Goal: Find specific page/section: Locate a particular part of the current website

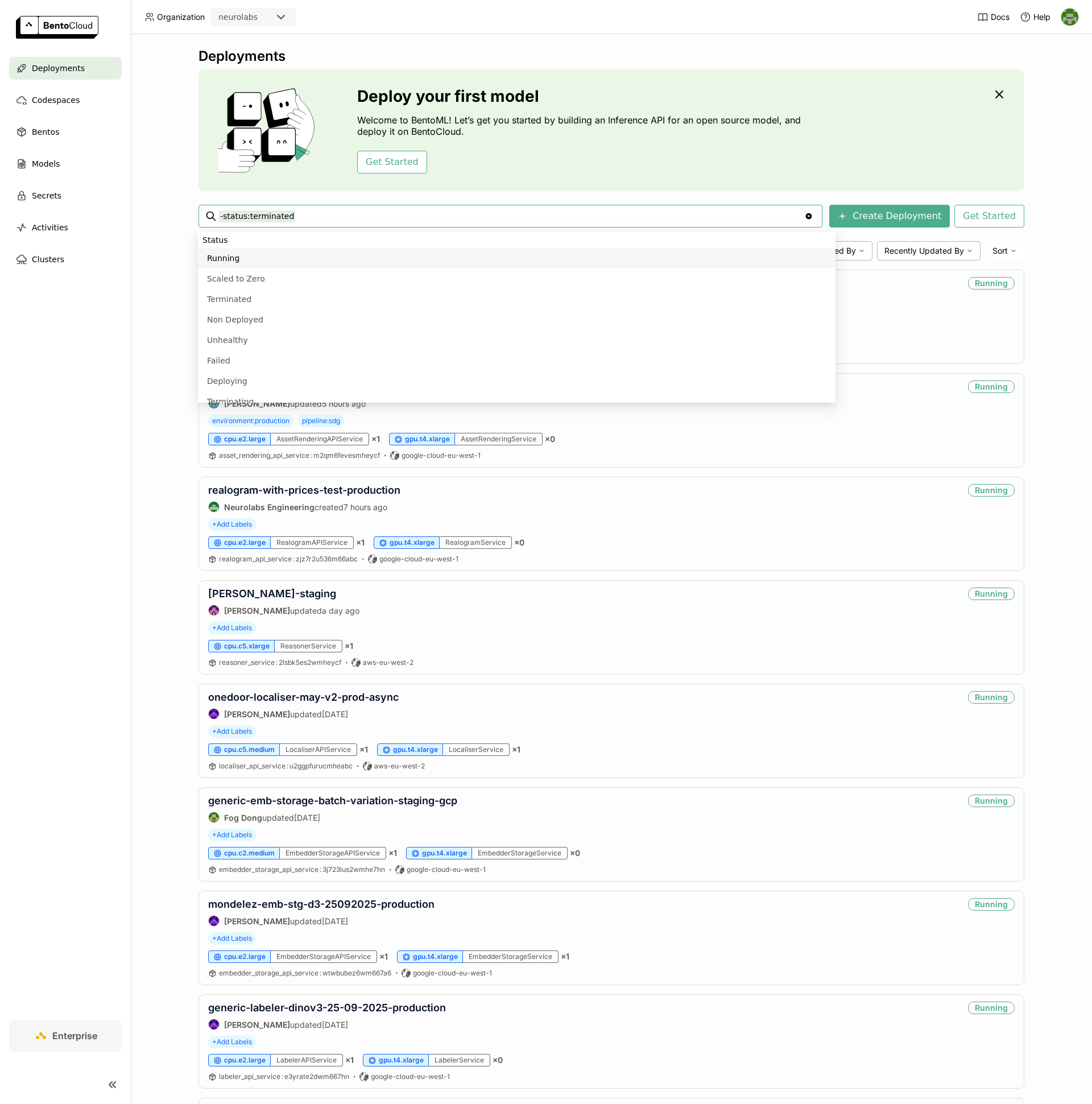
click at [333, 218] on input "-status:terminated" at bounding box center [511, 216] width 585 height 18
paste input "onedoor-embedding-extractor-v3-prod-async"
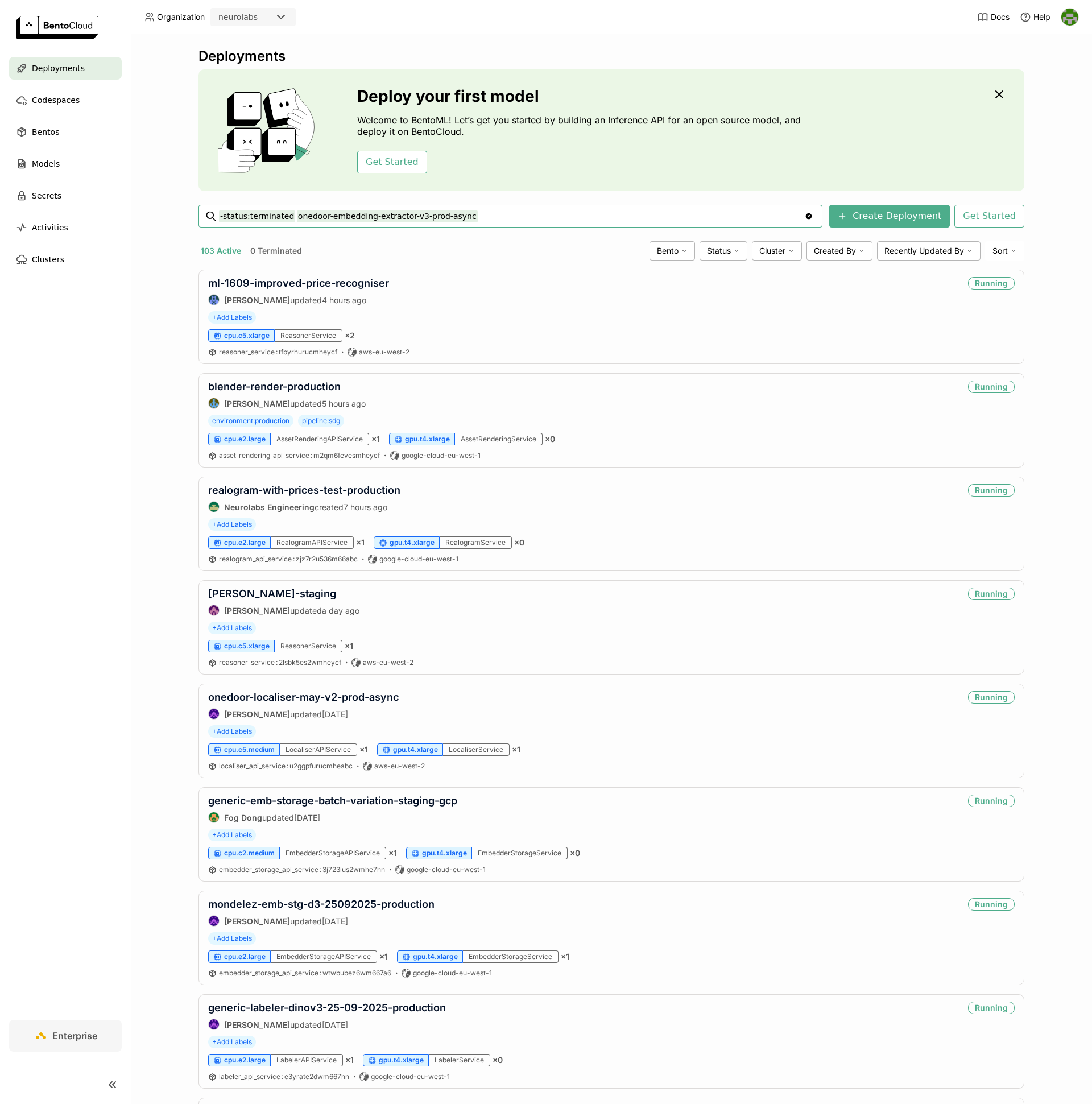
type input "-status:terminated onedoor-embedding-extractor-v3-prod-async"
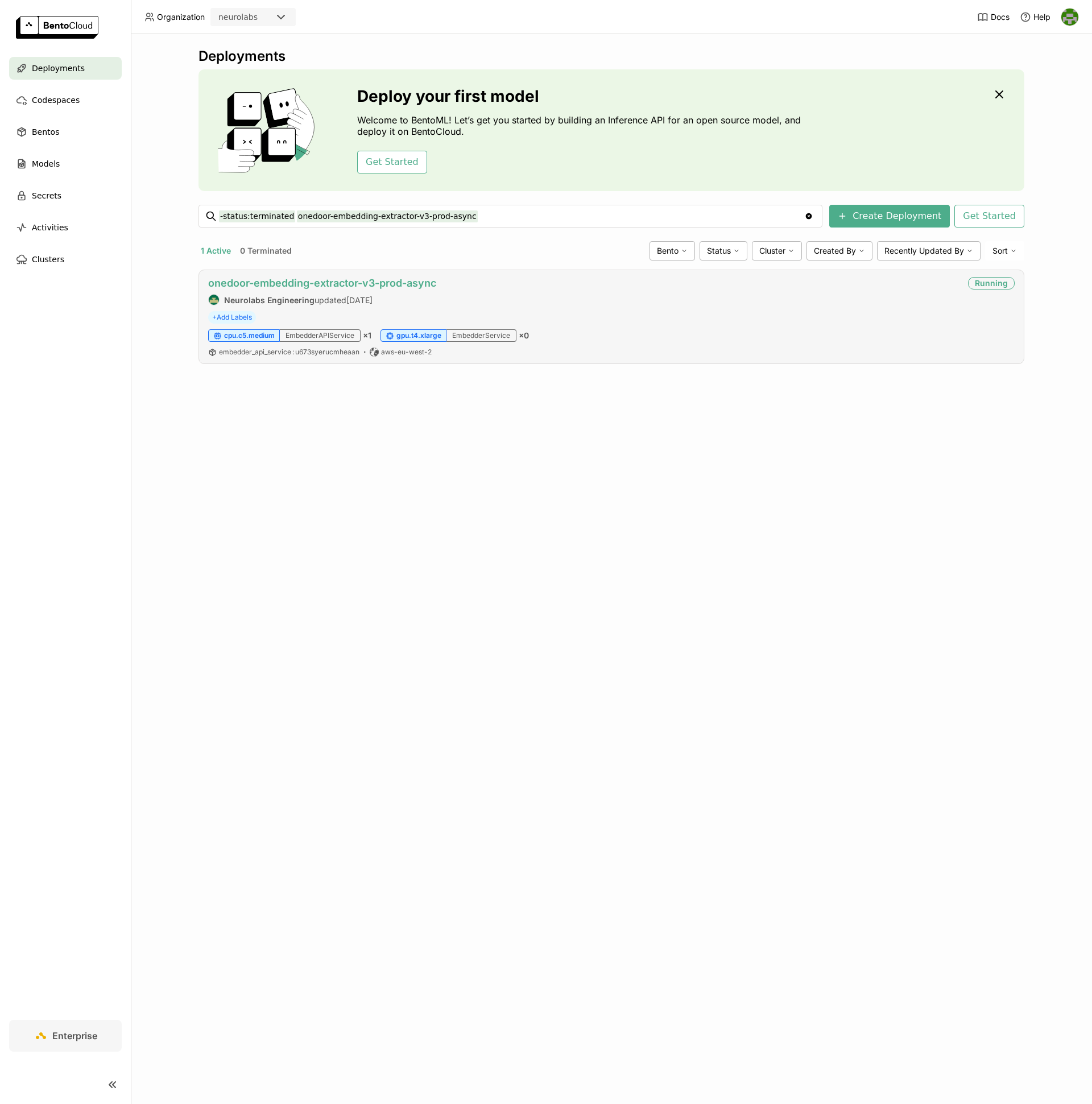
click at [326, 288] on link "onedoor-embedding-extractor-v3-prod-async" at bounding box center [322, 283] width 228 height 12
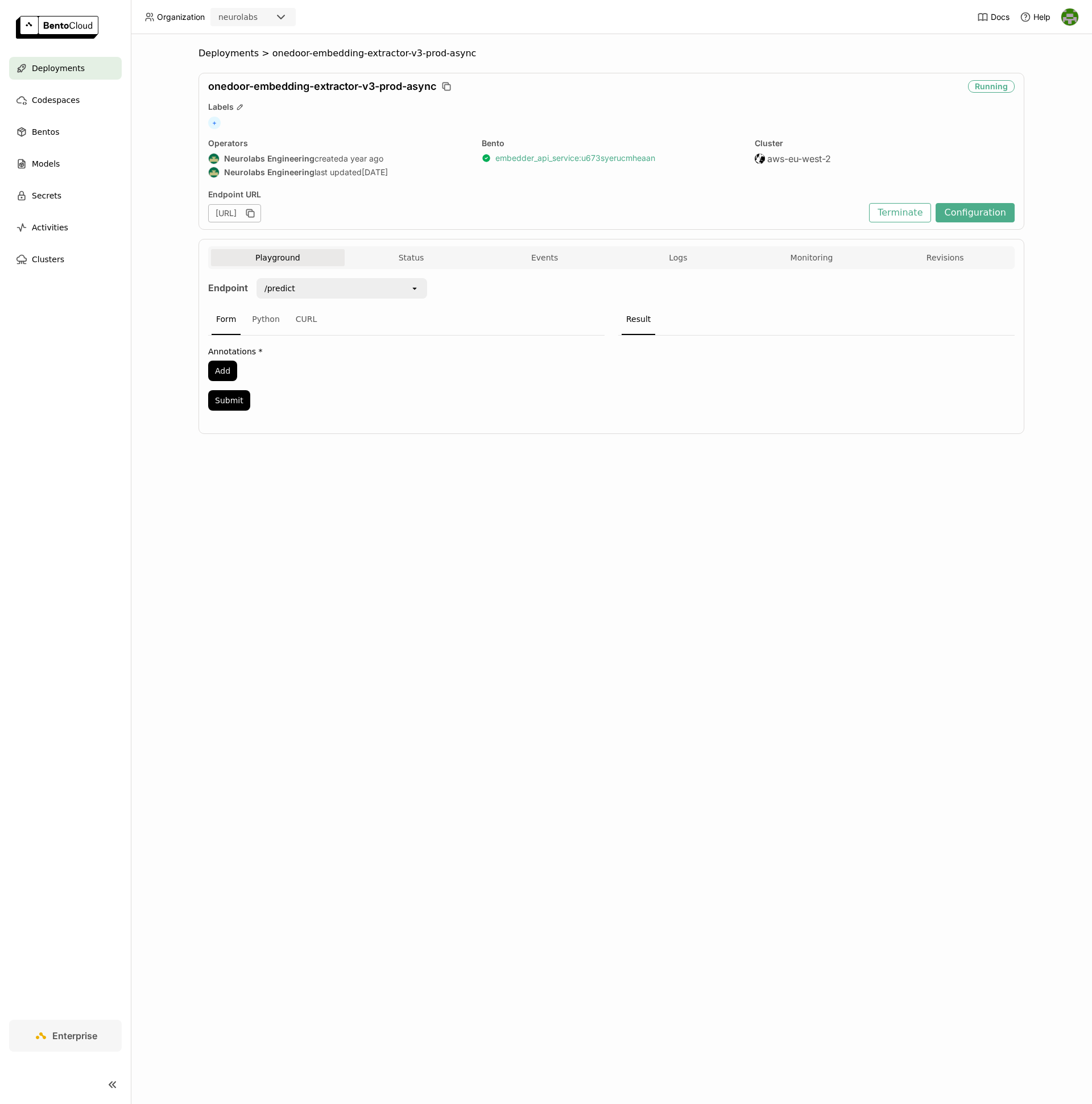
click at [553, 157] on link "embedder_api_service : u673syerucmheaan" at bounding box center [575, 158] width 160 height 10
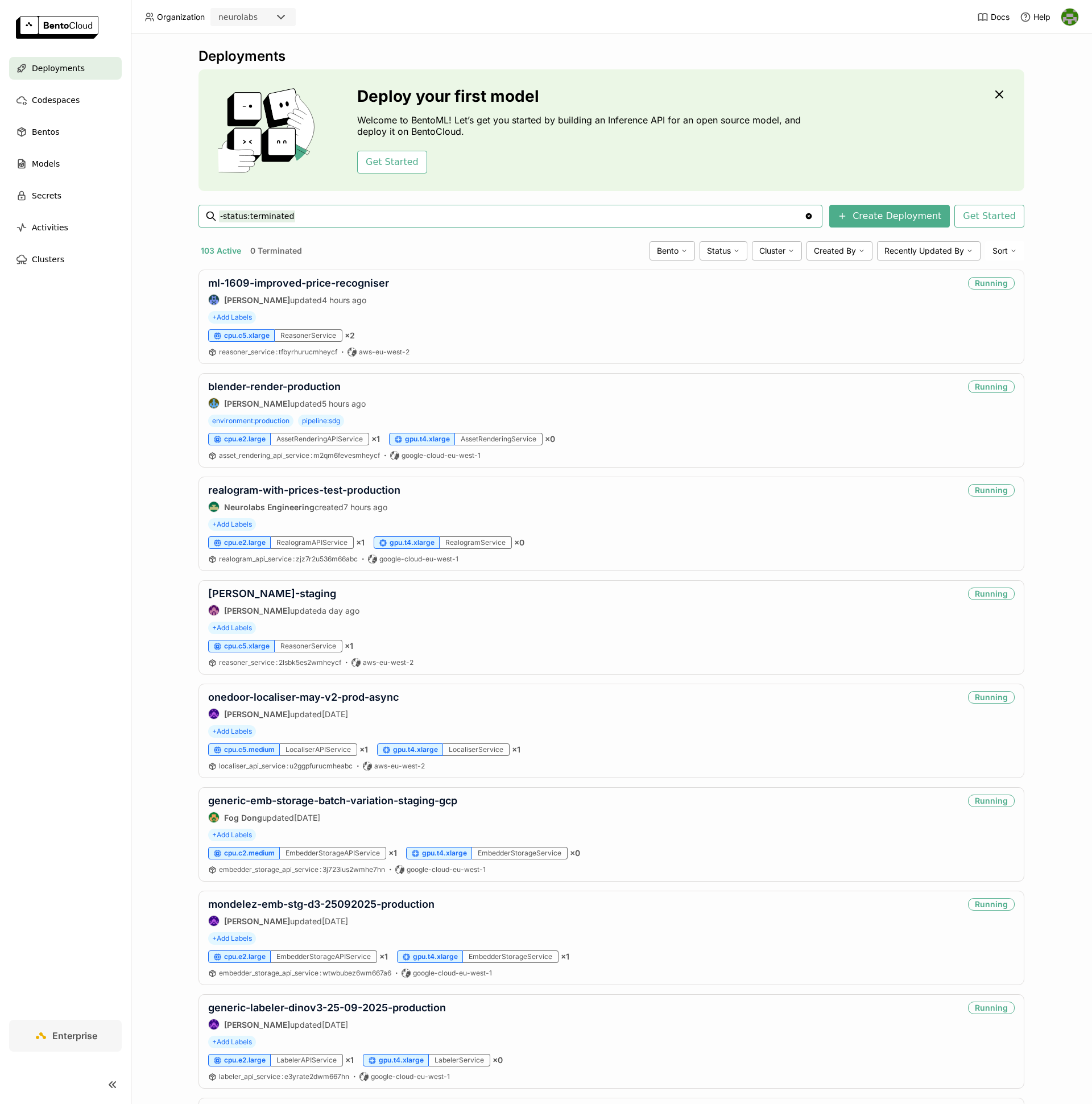
click at [313, 217] on input "-status:terminated" at bounding box center [511, 216] width 585 height 18
paste input "onedoor-embedding-extractor-v3-production"
type input "-status:terminated onedoor-embedding-extractor-v3-production"
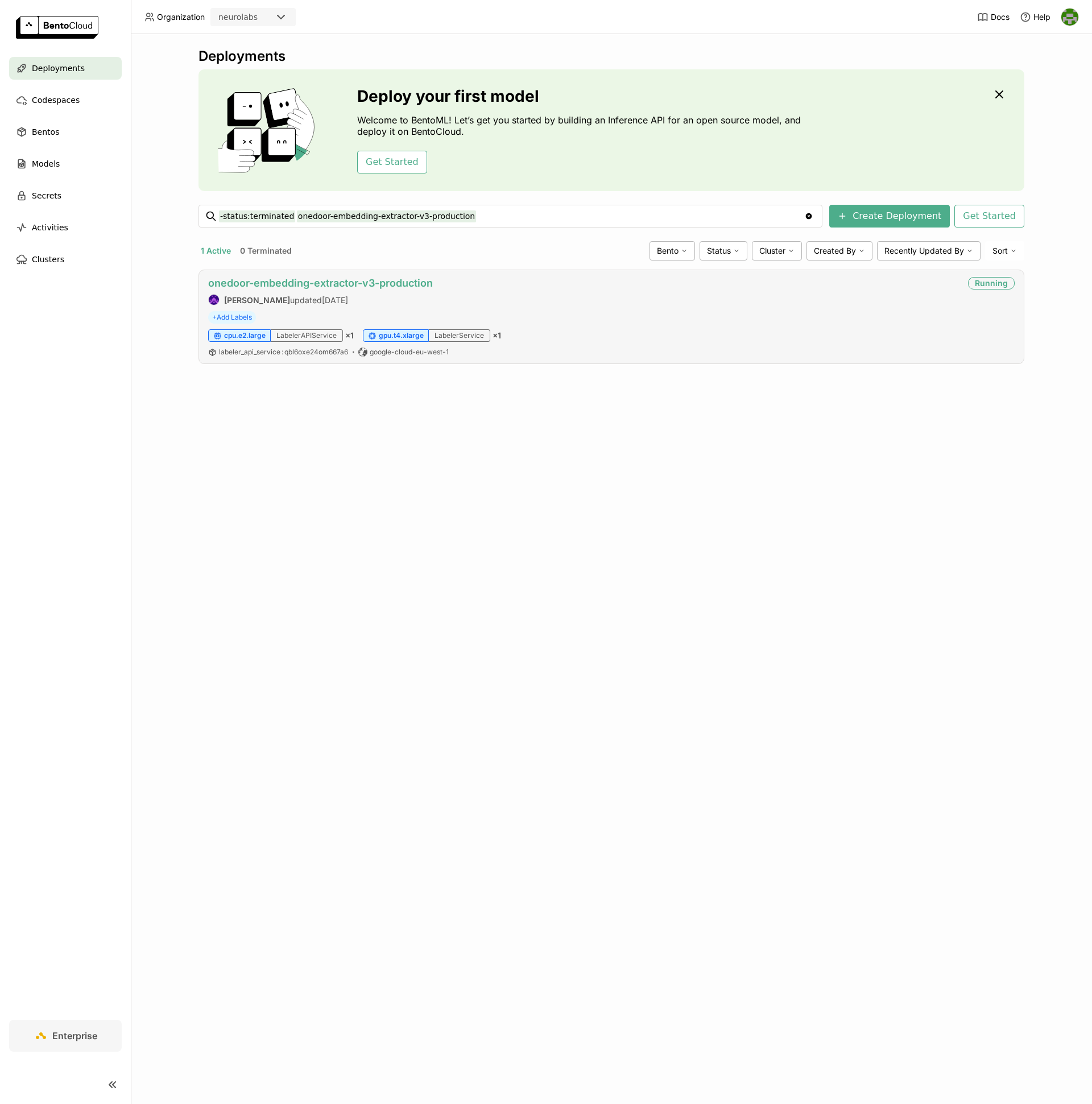
click at [318, 281] on link "onedoor-embedding-extractor-v3-production" at bounding box center [320, 283] width 225 height 12
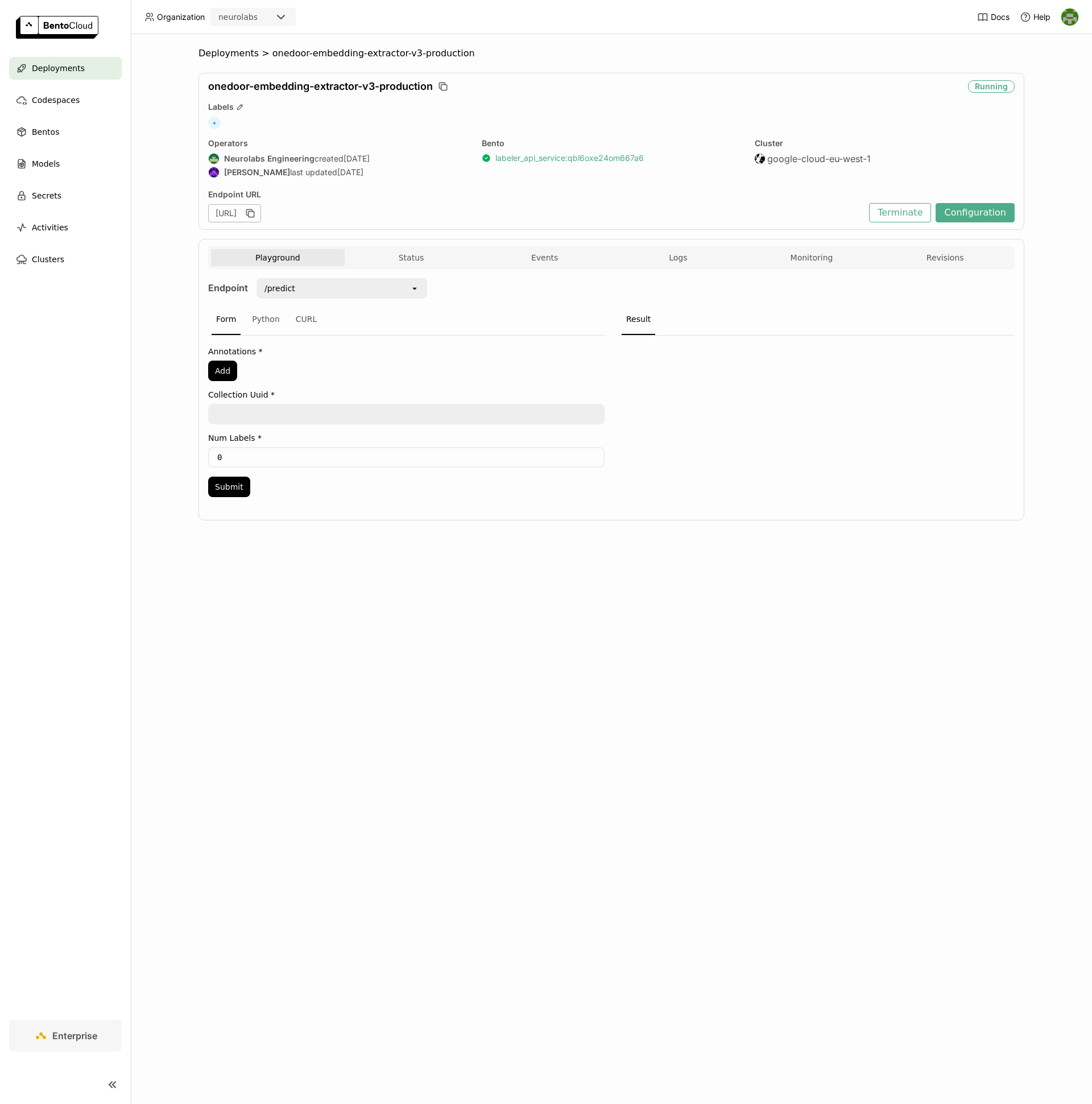
click at [523, 158] on link "labeler_api_service : qbl6oxe24om667a6" at bounding box center [569, 158] width 149 height 10
